Goal: Task Accomplishment & Management: Complete application form

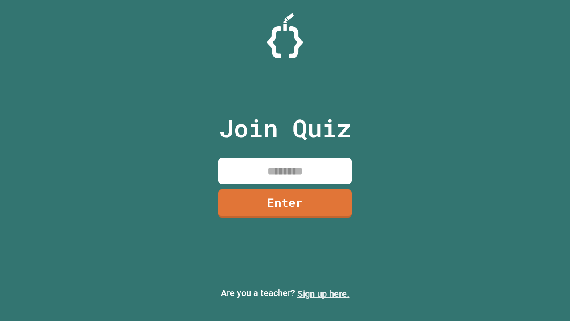
click at [323, 293] on link "Sign up here." at bounding box center [323, 293] width 52 height 11
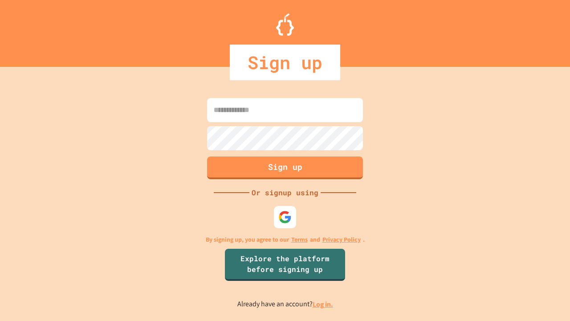
click at [323, 304] on link "Log in." at bounding box center [323, 303] width 20 height 9
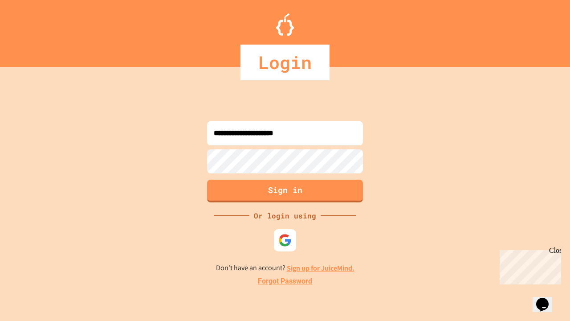
type input "**********"
